Goal: Task Accomplishment & Management: Manage account settings

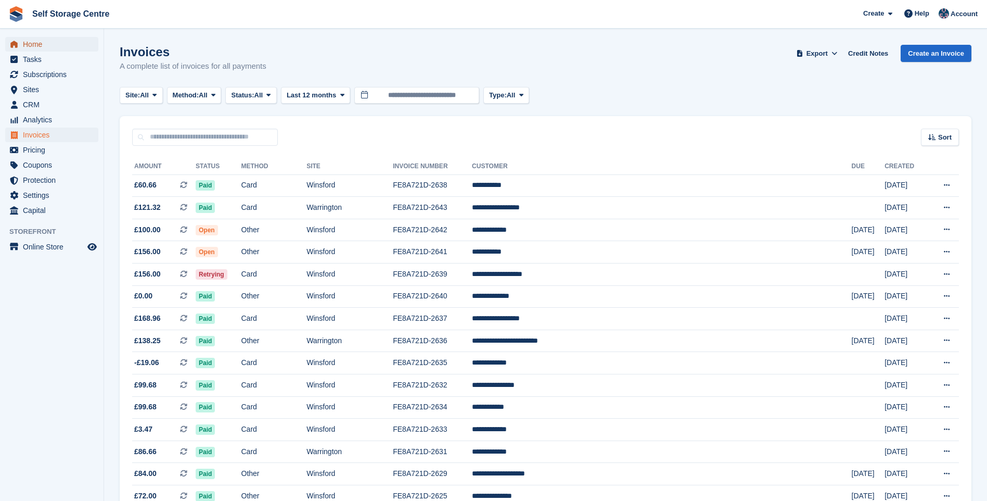
click at [39, 44] on span "Home" at bounding box center [54, 44] width 62 height 15
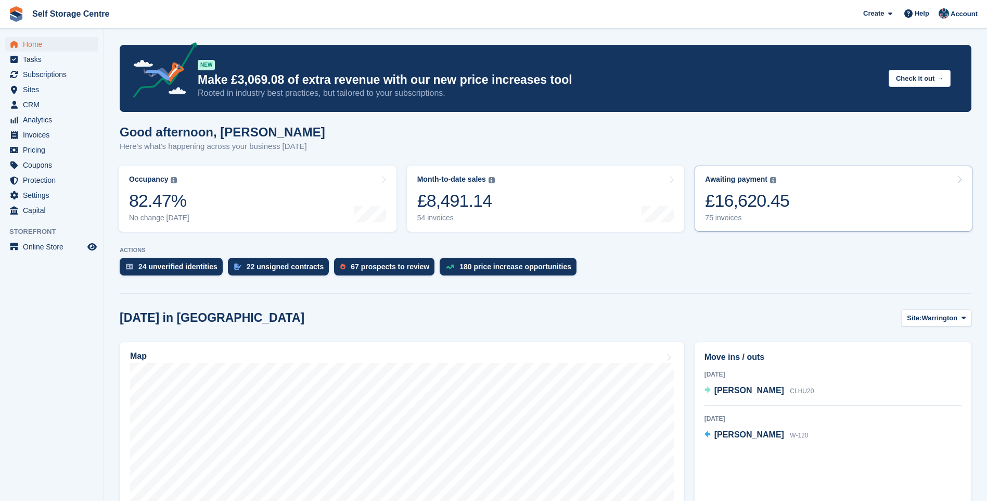
click at [827, 192] on link "Awaiting payment The total outstanding balance on all open invoices. £16,620.45…" at bounding box center [834, 198] width 278 height 66
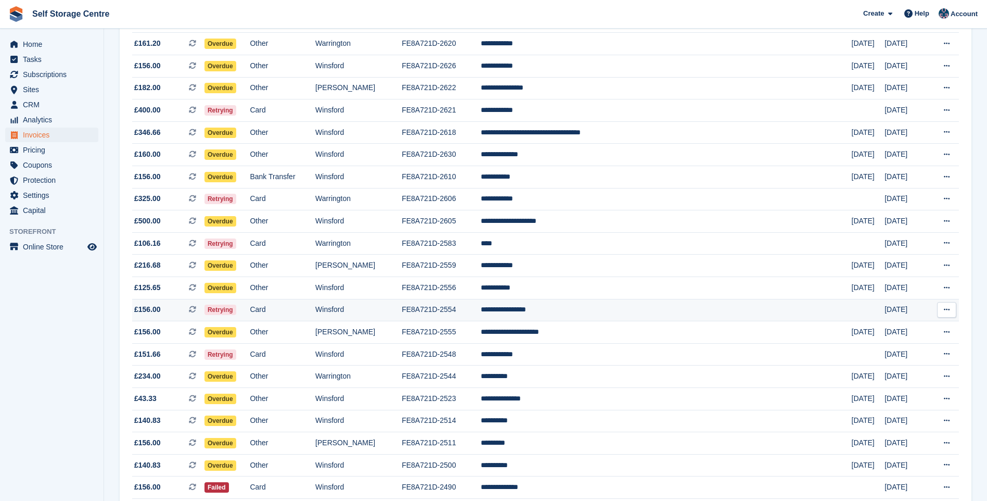
scroll to position [416, 0]
